Goal: Information Seeking & Learning: Learn about a topic

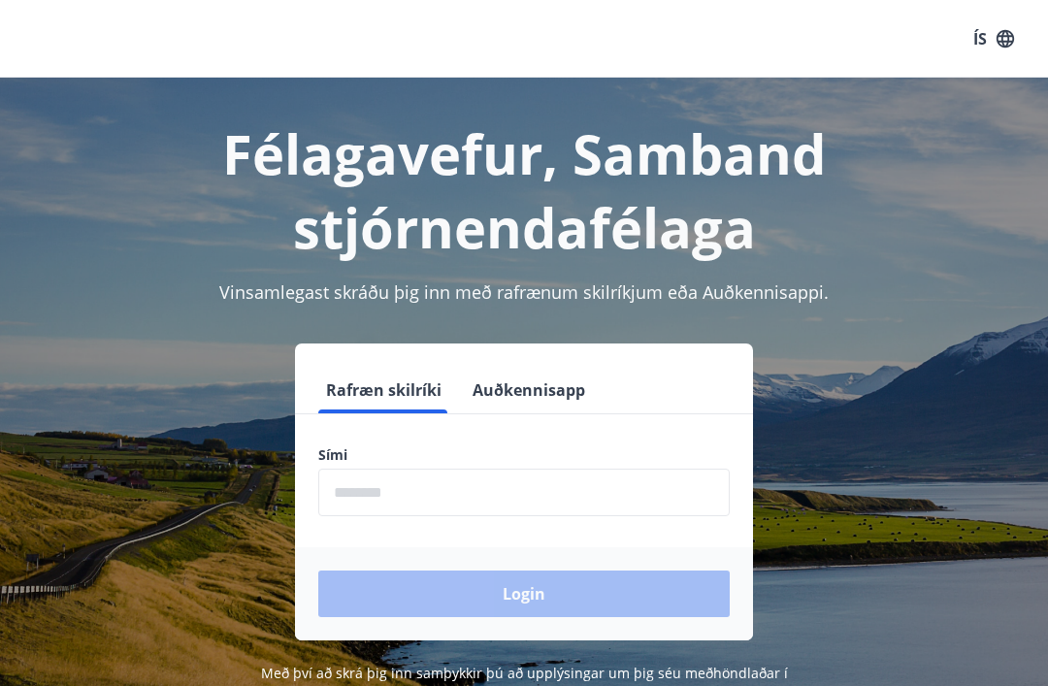
click at [458, 494] on input "phone" at bounding box center [523, 493] width 411 height 48
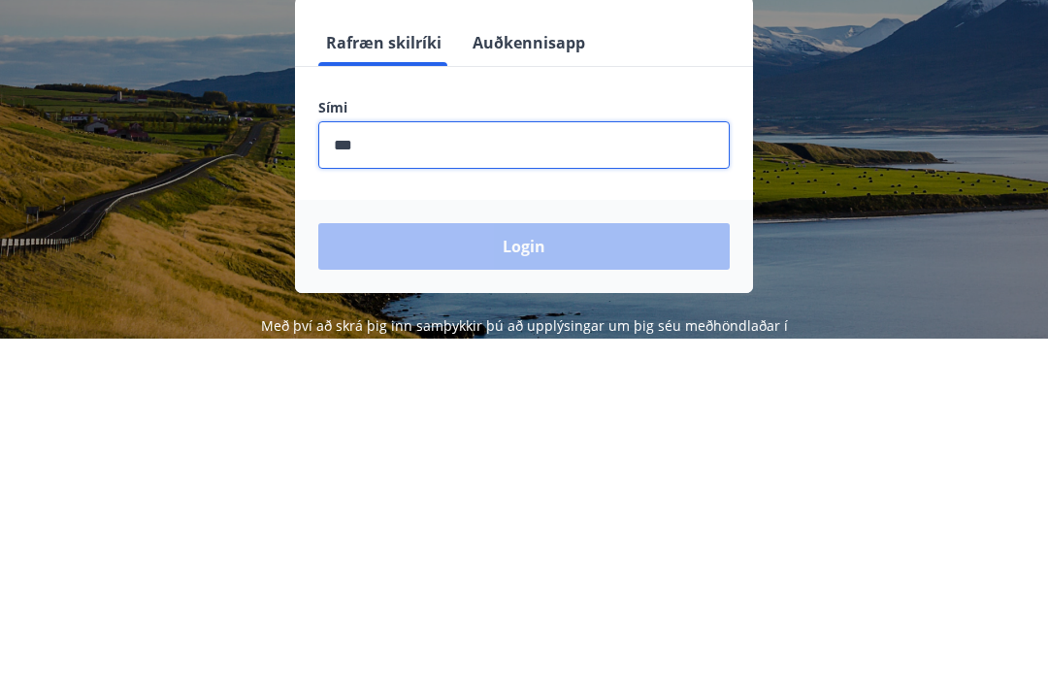
type input "********"
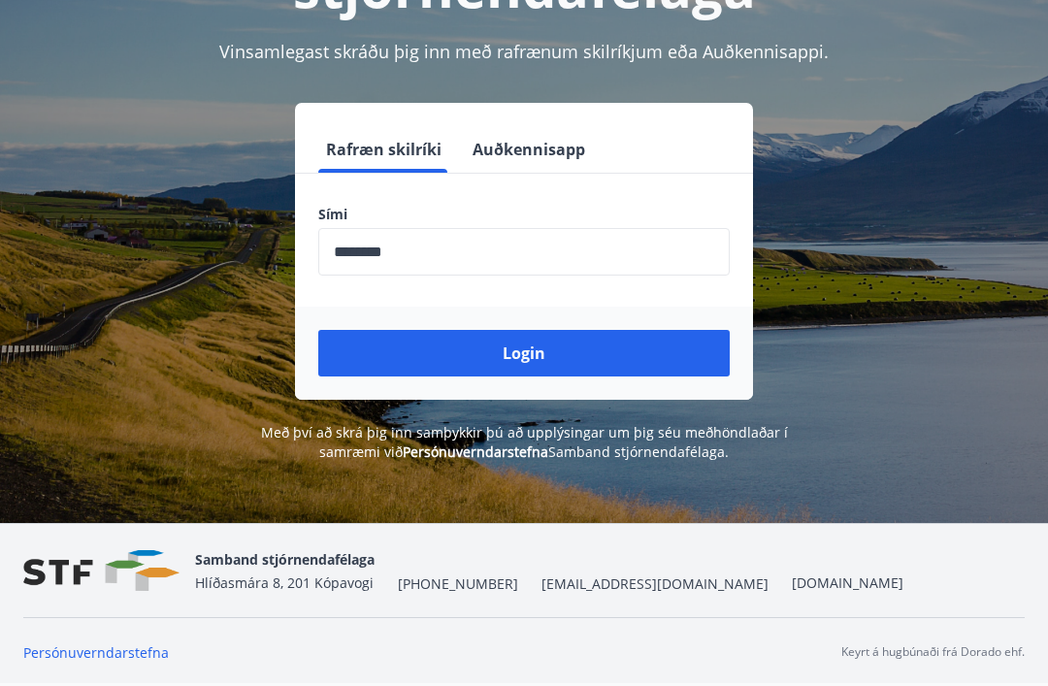
click at [521, 330] on button "Login" at bounding box center [523, 353] width 411 height 47
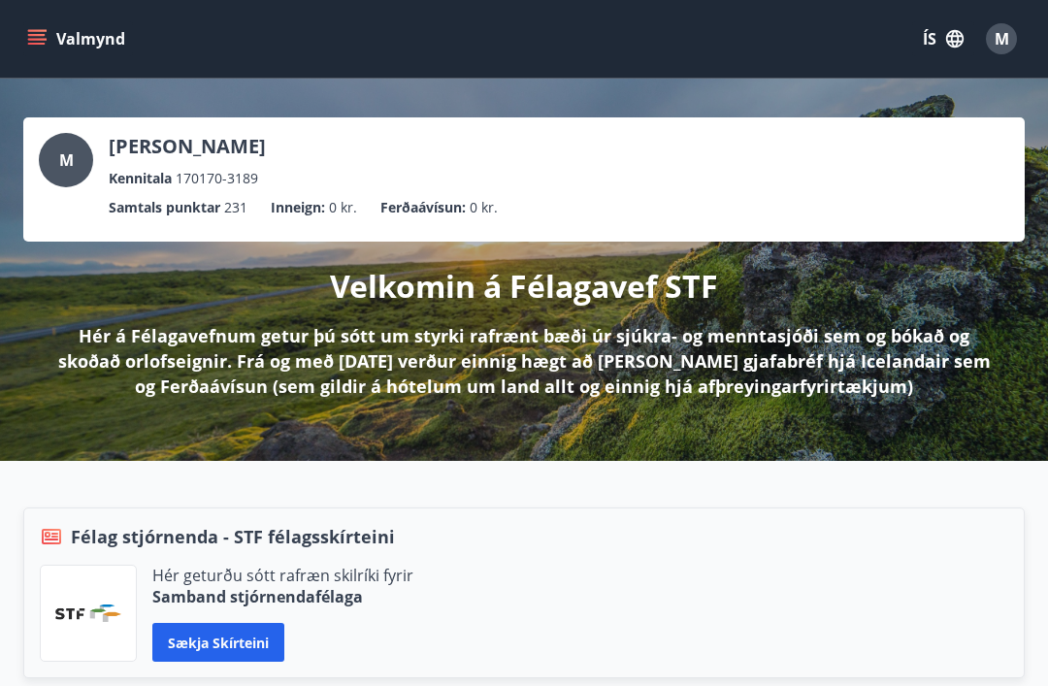
click at [36, 31] on icon "menu" at bounding box center [38, 31] width 21 height 2
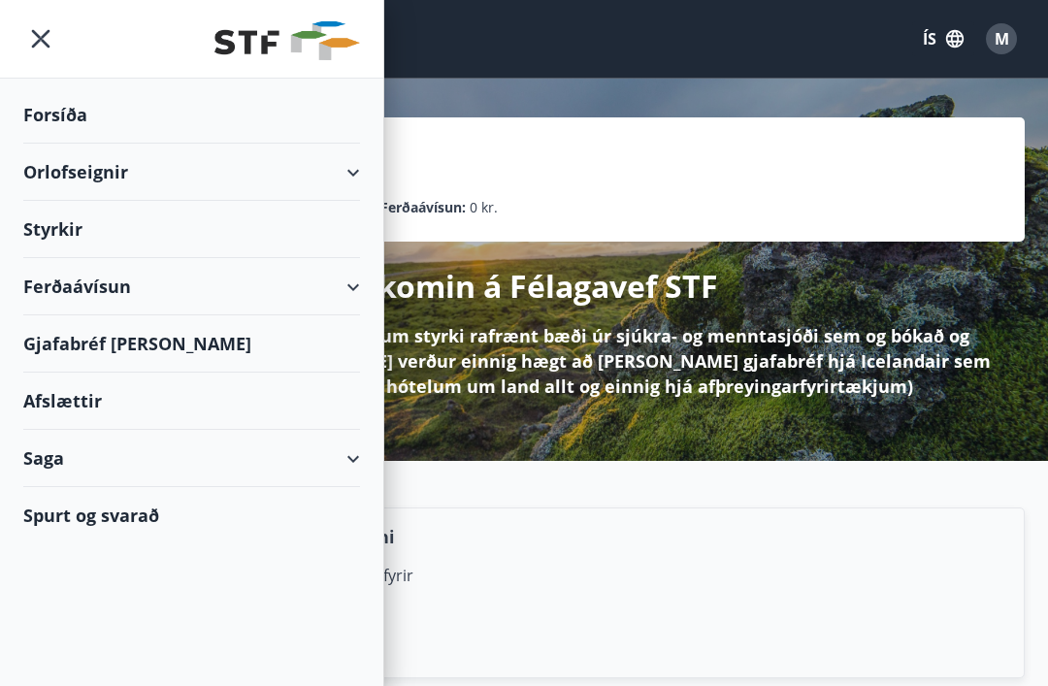
click at [336, 284] on div "Ferðaávísun" at bounding box center [191, 286] width 337 height 57
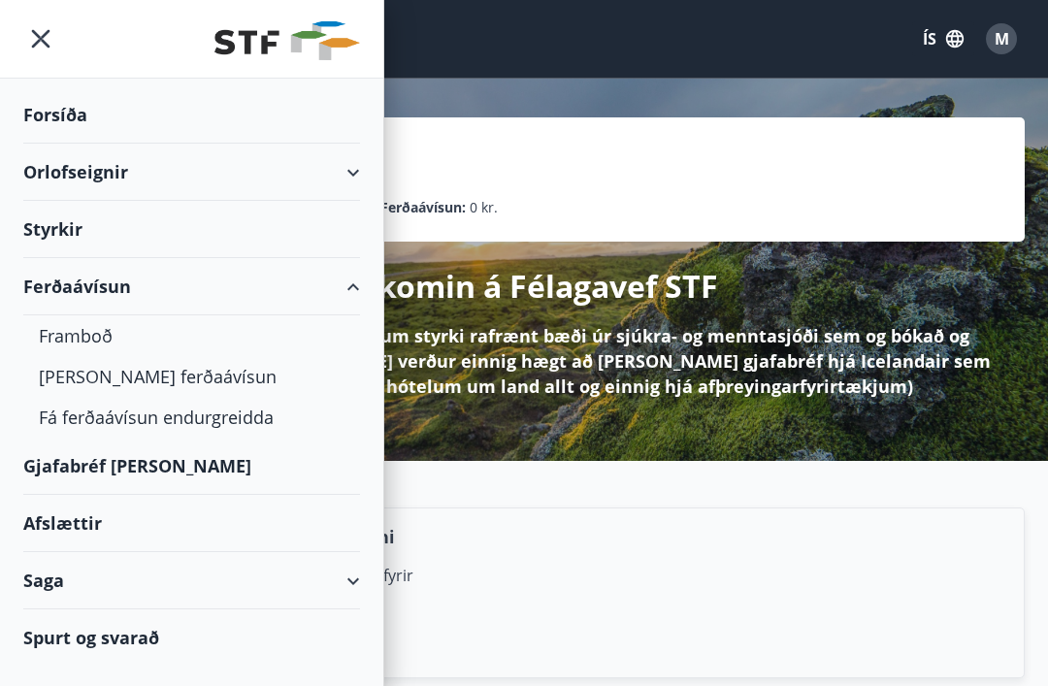
click at [93, 337] on div "Framboð" at bounding box center [192, 335] width 306 height 41
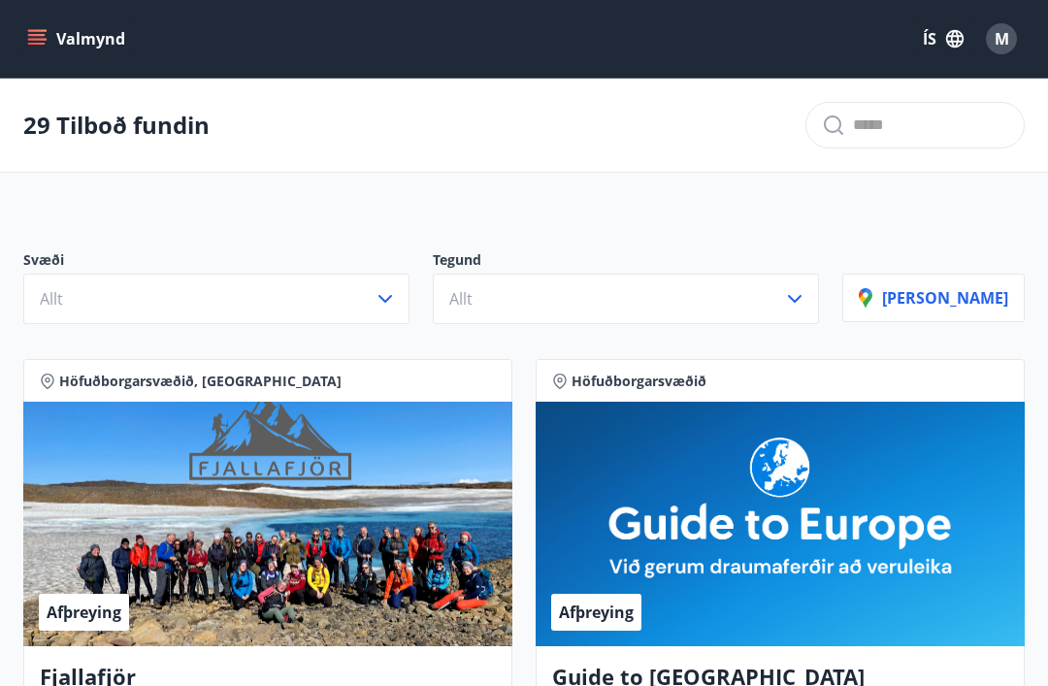
click at [40, 33] on icon "menu" at bounding box center [36, 38] width 19 height 19
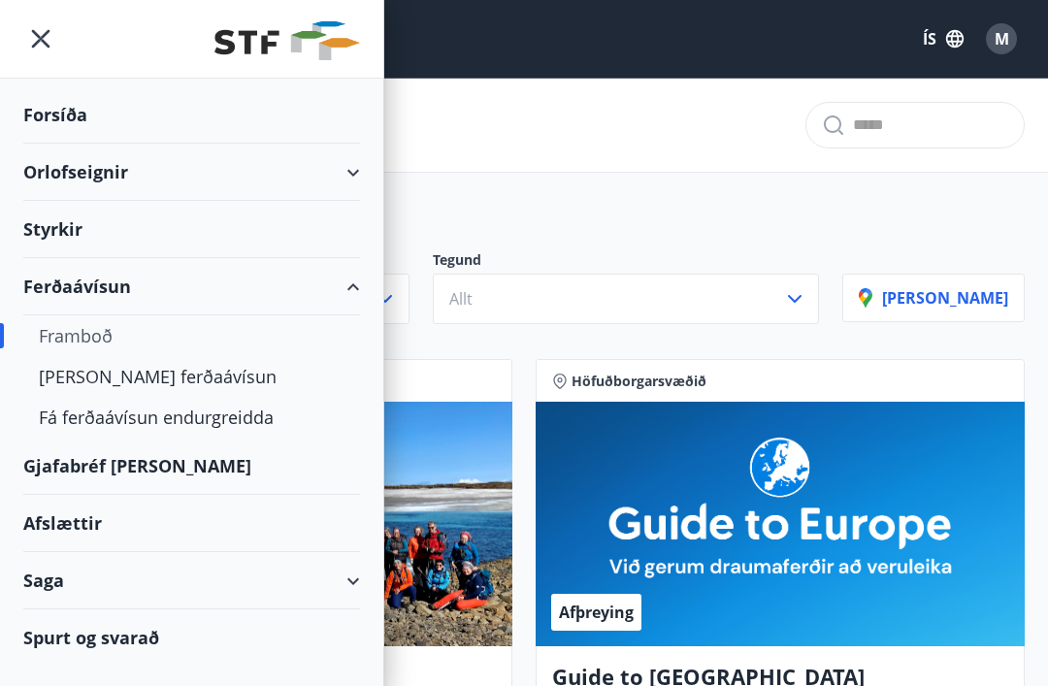
click at [125, 460] on div "Gjafabréf [PERSON_NAME]" at bounding box center [191, 466] width 337 height 57
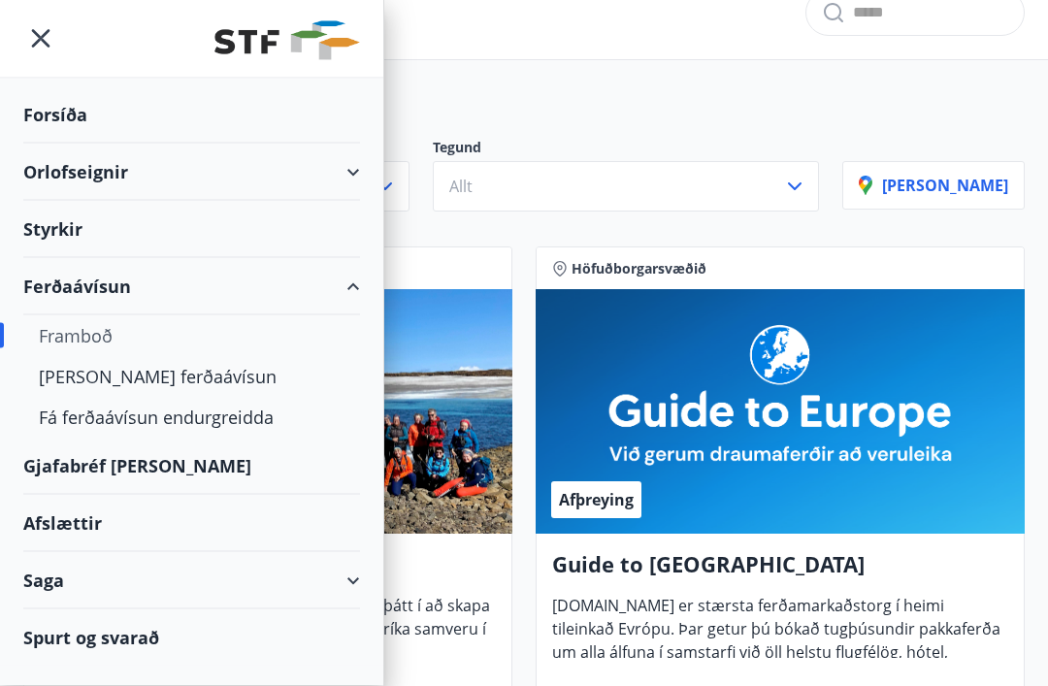
scroll to position [113, 0]
click at [94, 525] on div "Afslættir" at bounding box center [191, 523] width 337 height 57
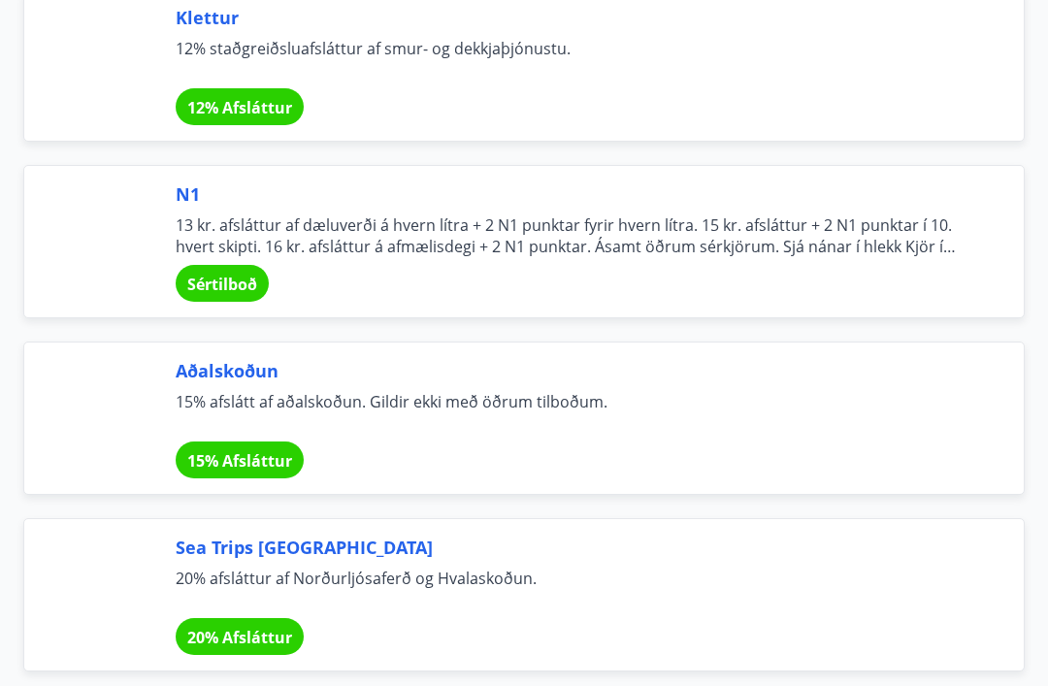
scroll to position [7155, 0]
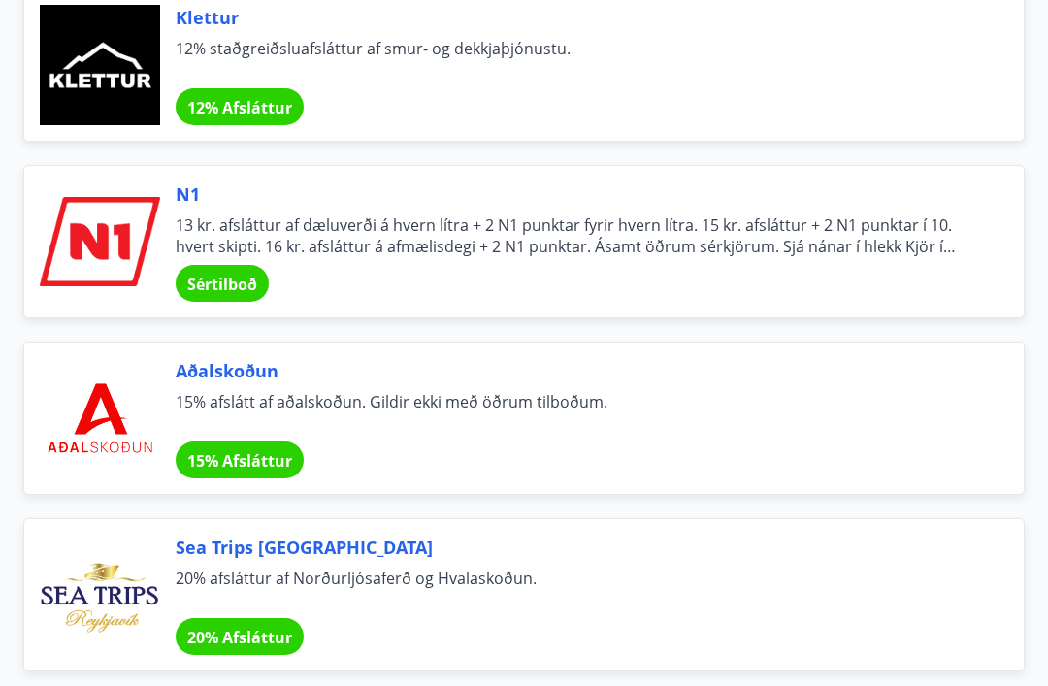
click at [263, 236] on span "13 kr. afsláttur af dæluverði á hvern lítra + 2 N1 punktar fyrir hvern lítra. 1…" at bounding box center [576, 236] width 801 height 43
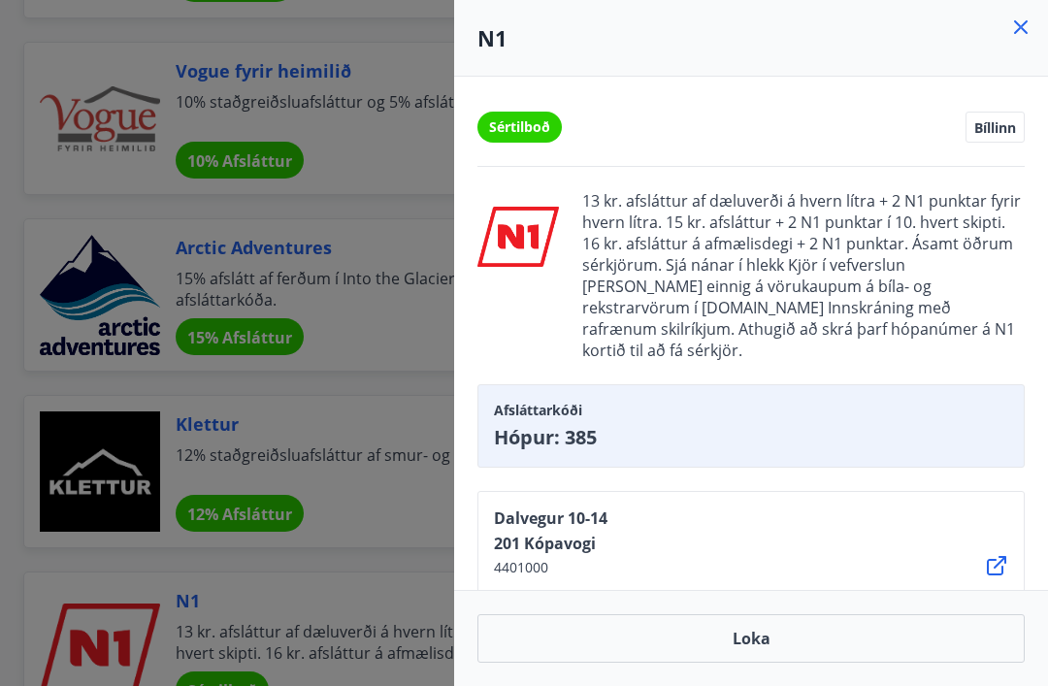
scroll to position [0, 0]
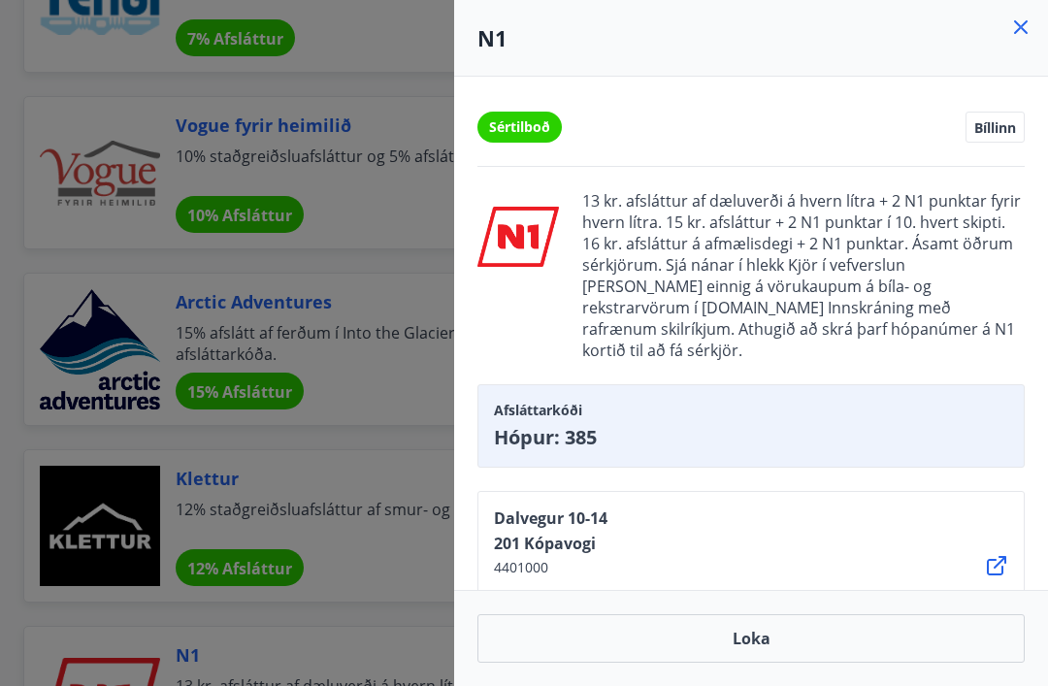
click at [1011, 33] on icon at bounding box center [1020, 27] width 23 height 23
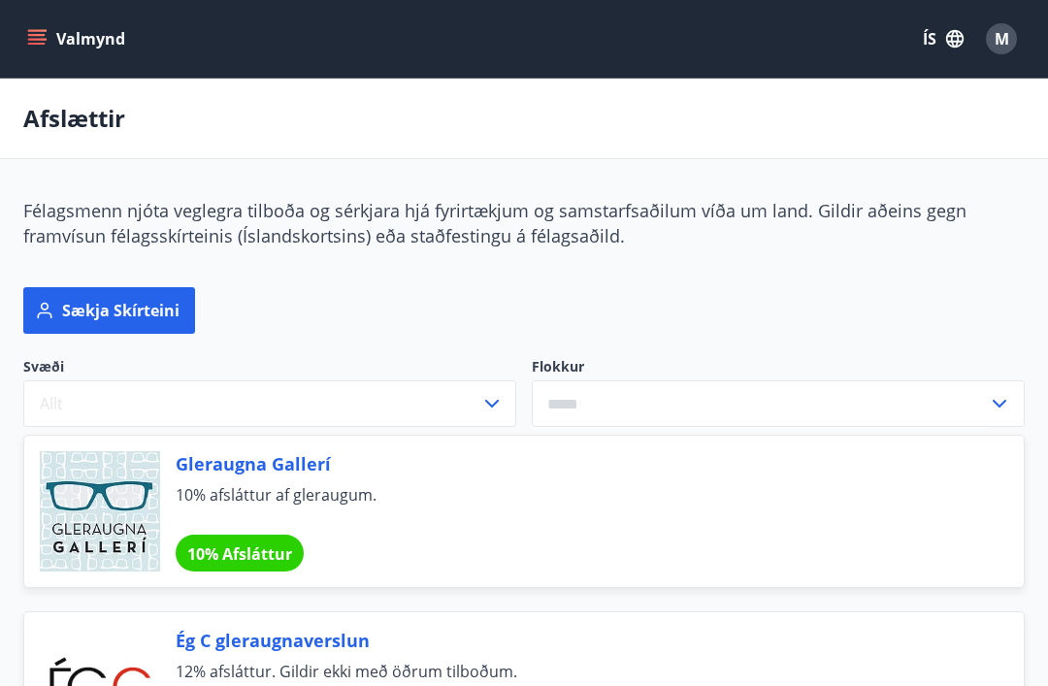
click at [998, 39] on span "M" at bounding box center [1001, 38] width 15 height 21
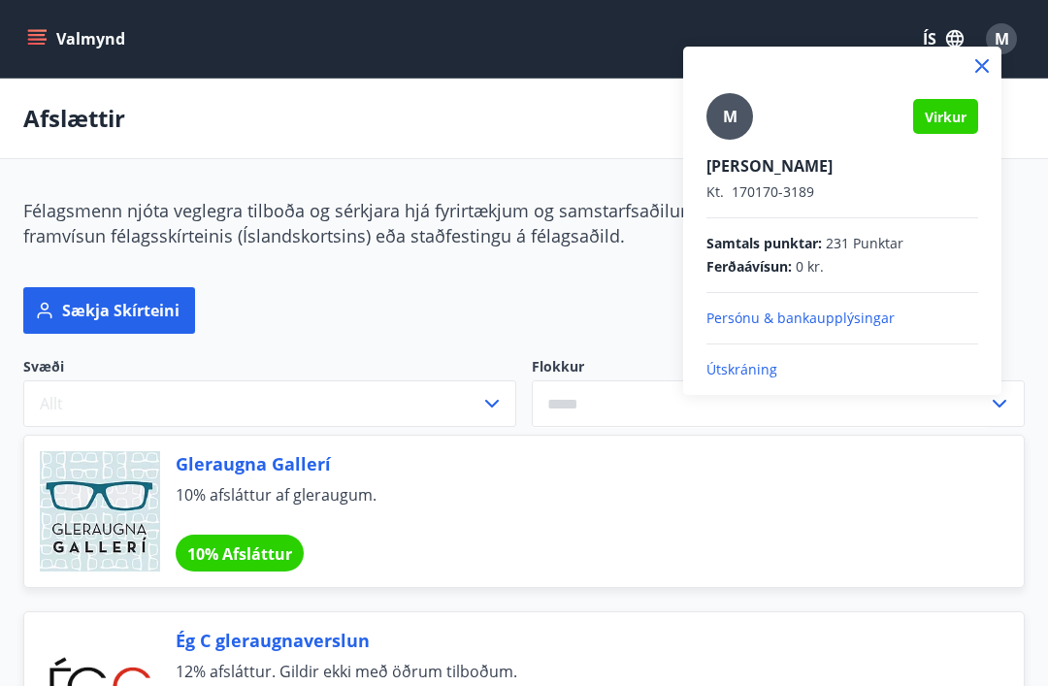
click at [748, 365] on p "Útskráning" at bounding box center [842, 369] width 272 height 19
